Goal: Task Accomplishment & Management: Complete application form

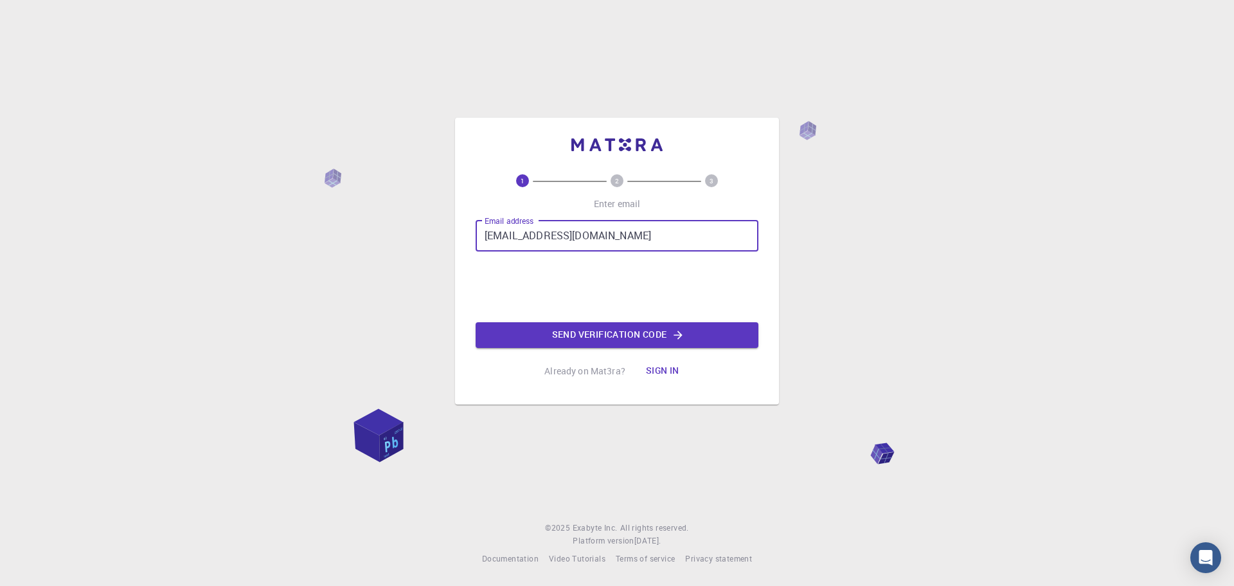
click at [570, 235] on input "[EMAIL_ADDRESS][DOMAIN_NAME]" at bounding box center [617, 236] width 283 height 31
click at [584, 235] on input "[EMAIL_ADDRESS][DOMAIN_NAME]" at bounding box center [617, 236] width 283 height 31
click at [570, 235] on input "[EMAIL_ADDRESS][DOMAIN_NAME]" at bounding box center [617, 236] width 283 height 31
type input "[EMAIL_ADDRESS][DOMAIN_NAME]"
click at [487, 269] on div "Email address [EMAIL_ADDRESS][DOMAIN_NAME] Email address Send verification code" at bounding box center [617, 284] width 283 height 127
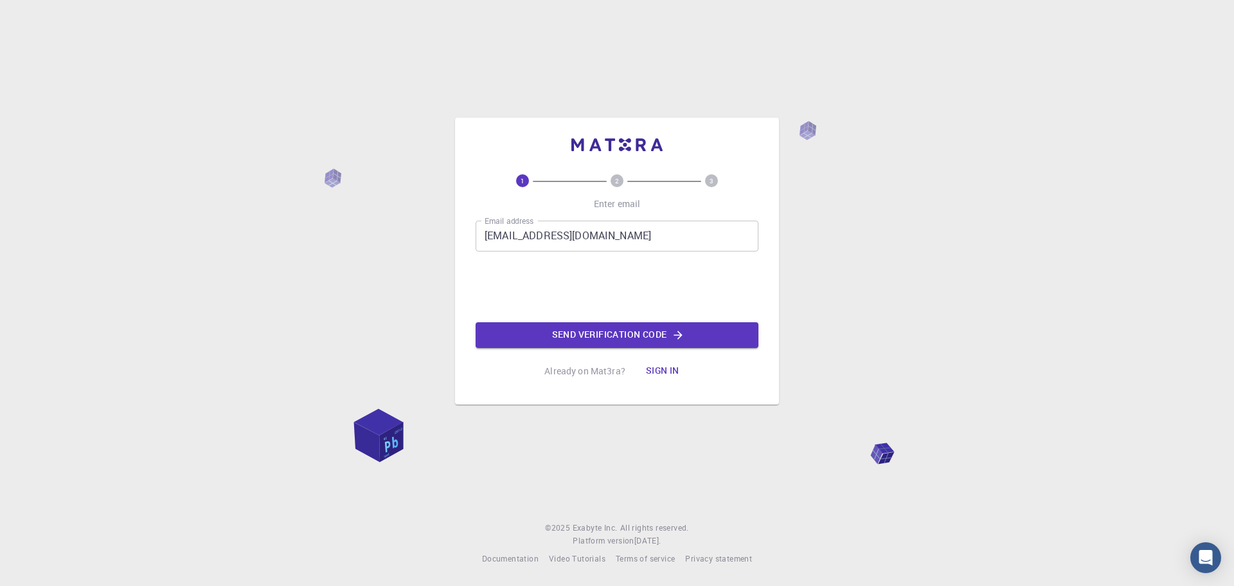
click at [621, 332] on button "Send verification code" at bounding box center [617, 335] width 283 height 26
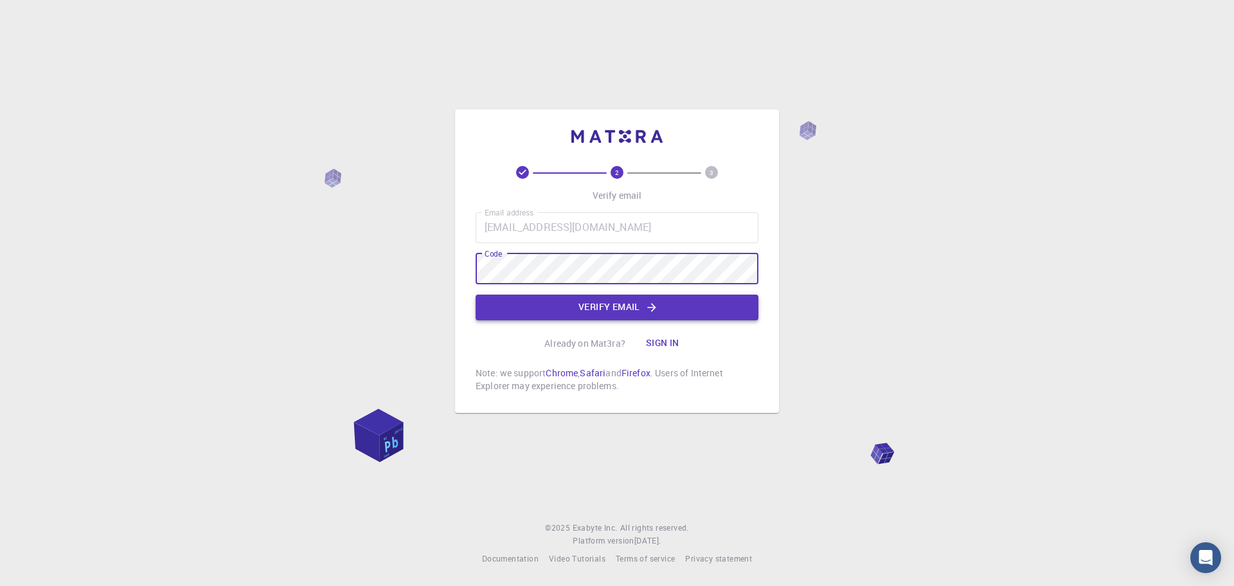
click at [491, 303] on button "Verify email" at bounding box center [617, 307] width 283 height 26
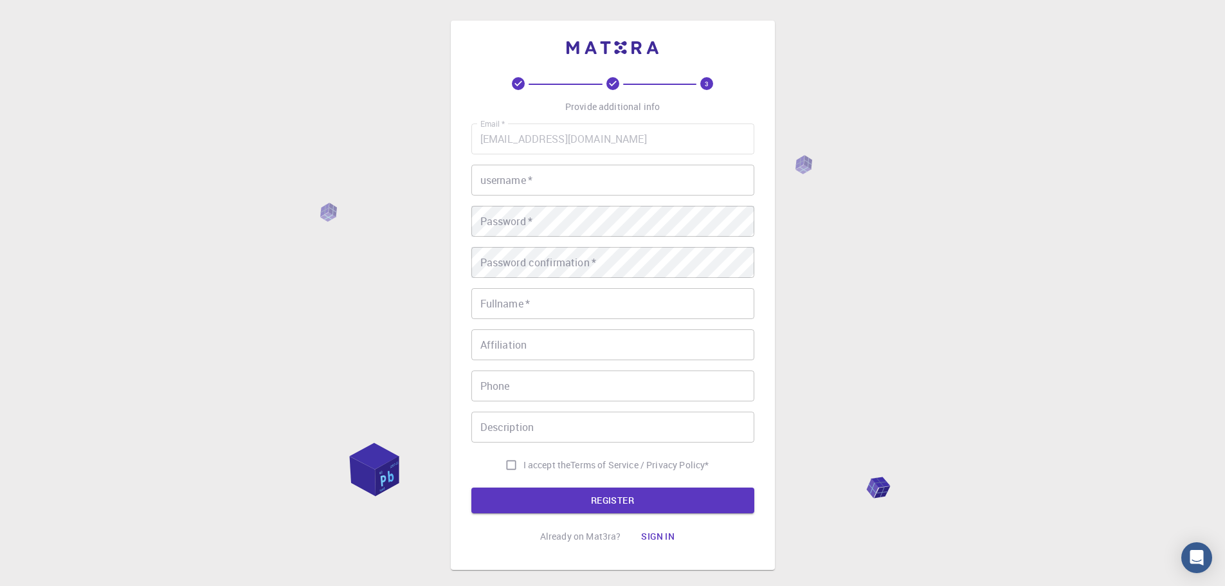
type input "[EMAIL_ADDRESS][DOMAIN_NAME]"
